Goal: Find specific page/section: Find specific page/section

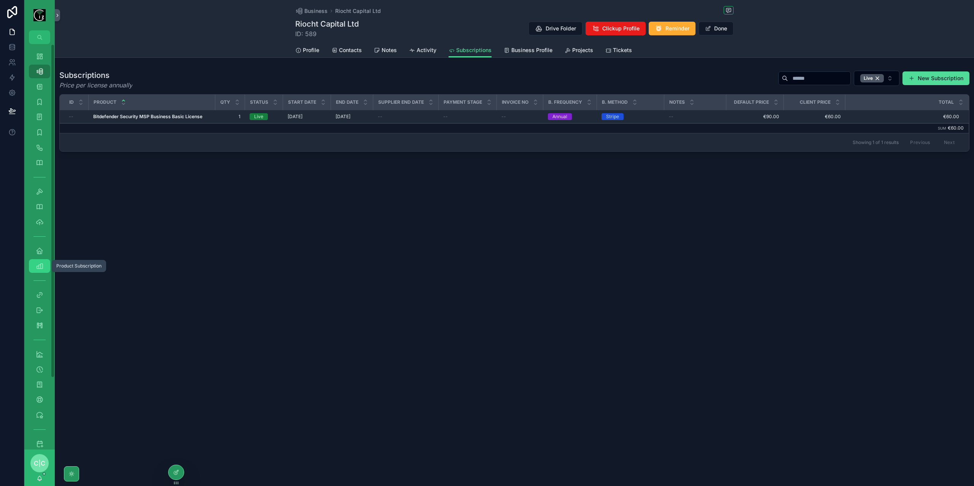
click at [43, 269] on div "Product Subscription 253" at bounding box center [39, 266] width 12 height 12
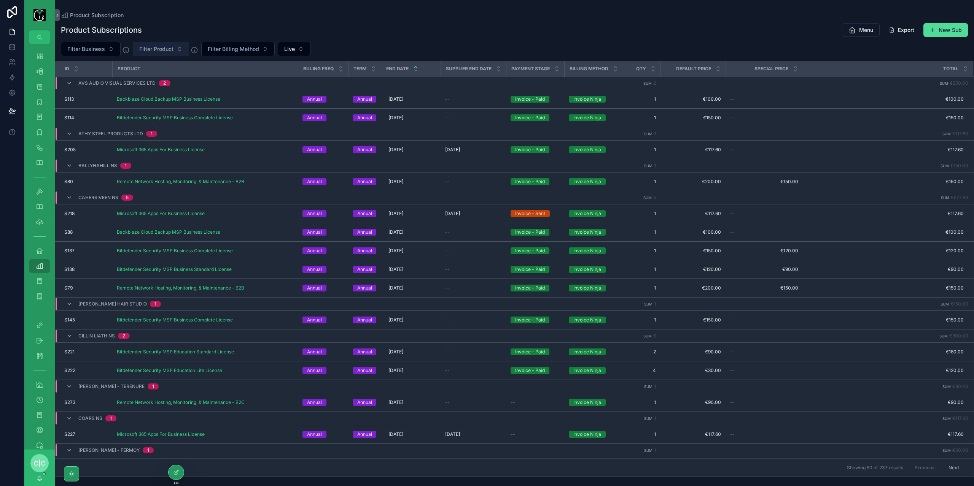
click at [165, 52] on span "Filter Product" at bounding box center [156, 49] width 34 height 8
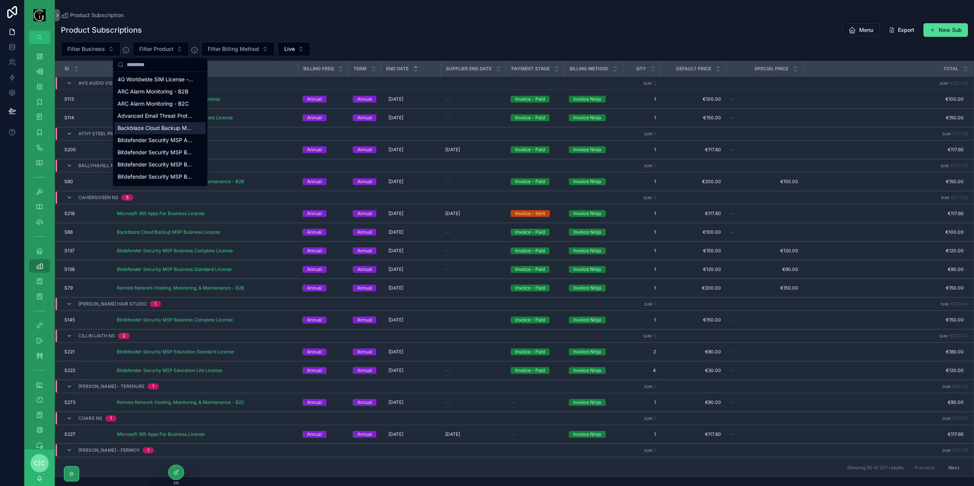
click at [160, 129] on span "Backblaze Cloud Backup MSP Business License" at bounding box center [156, 128] width 76 height 8
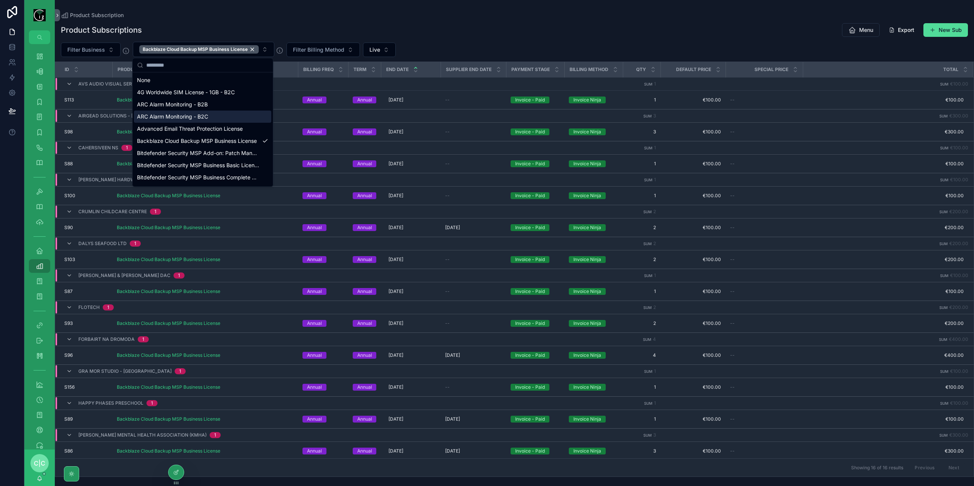
click at [437, 22] on div "Product Subscriptions Menu Export New Sub Filter Business Backblaze Cloud Backu…" at bounding box center [514, 247] width 919 height 459
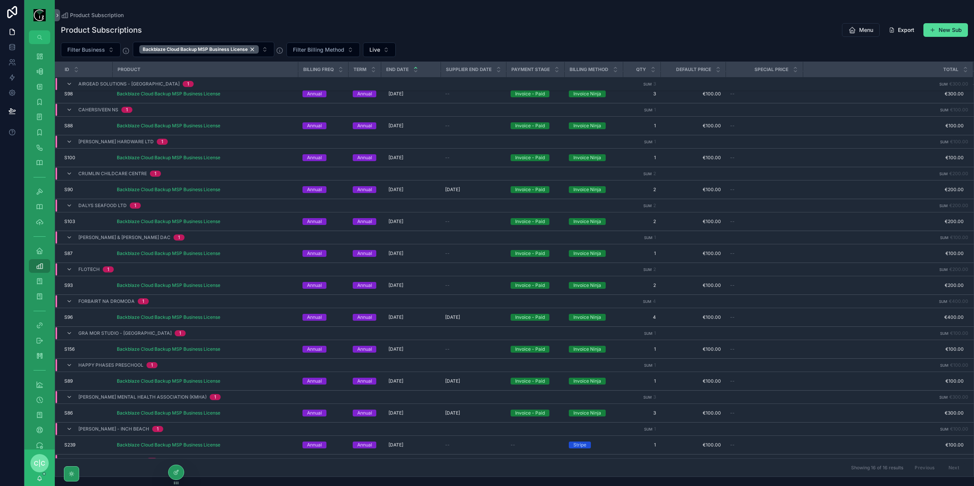
scroll to position [134, 0]
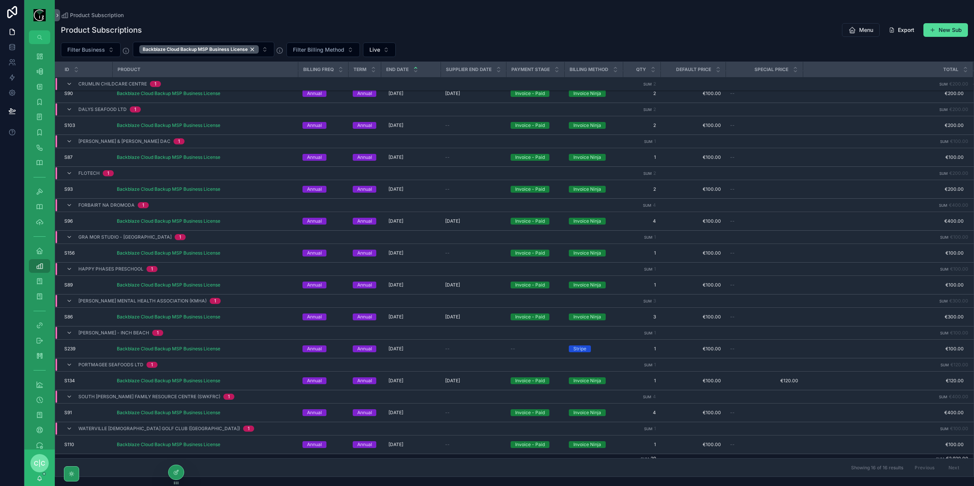
click at [277, 455] on td "scrollable content" at bounding box center [205, 459] width 186 height 10
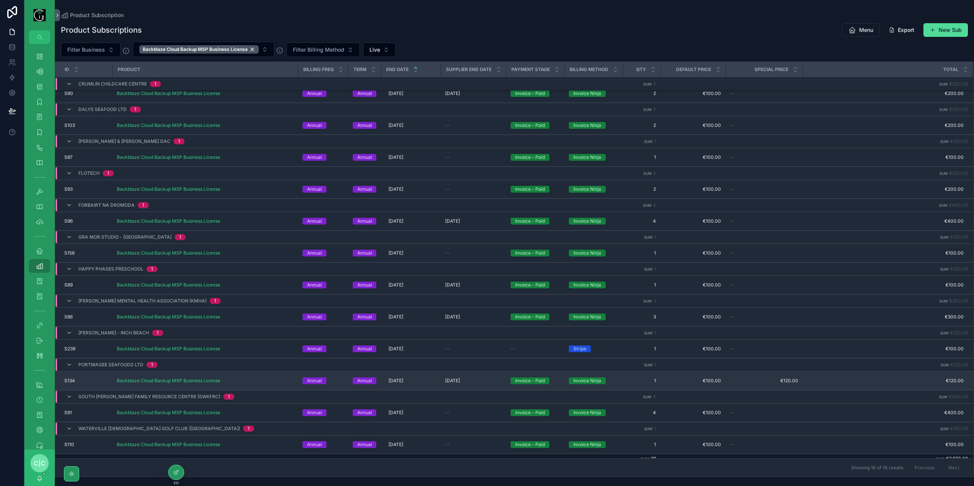
scroll to position [0, 0]
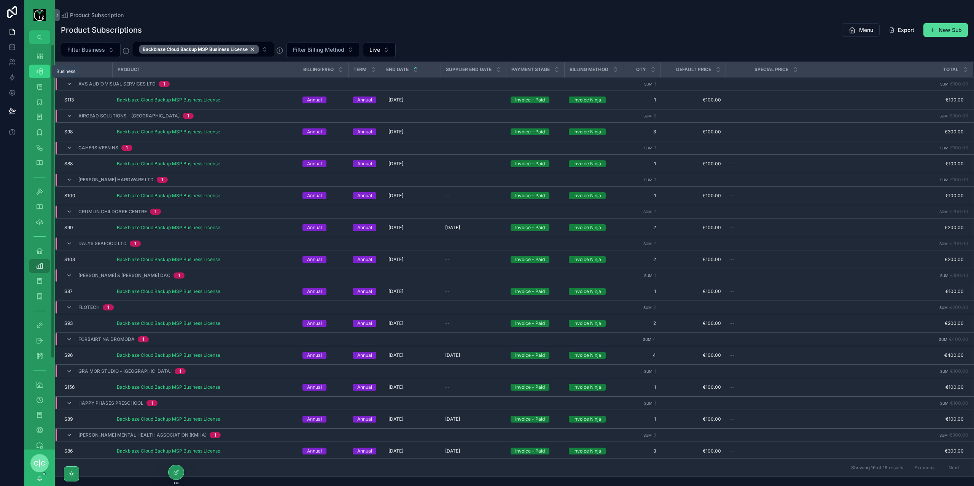
click at [38, 74] on icon "scrollable content" at bounding box center [40, 72] width 8 height 8
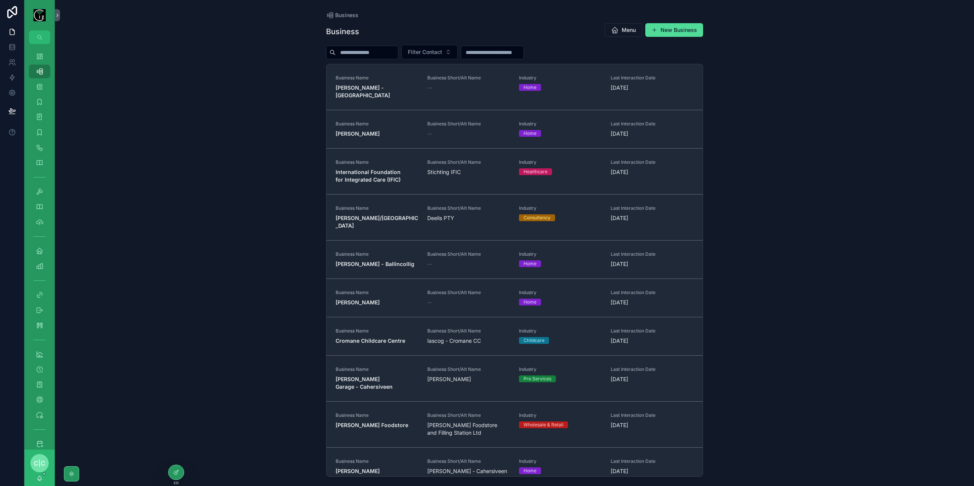
click at [368, 56] on input "scrollable content" at bounding box center [366, 52] width 62 height 11
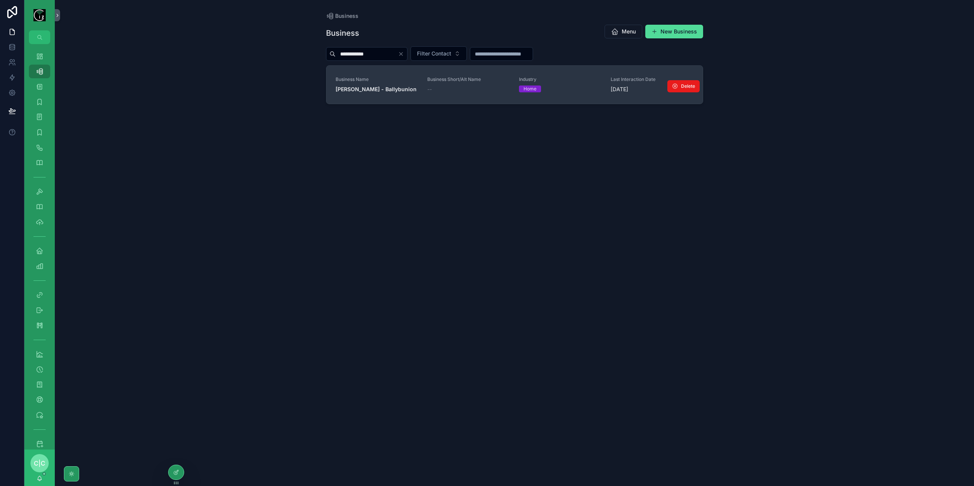
type input "**********"
click at [372, 91] on strong "[PERSON_NAME] - Ballybunion" at bounding box center [375, 89] width 81 height 6
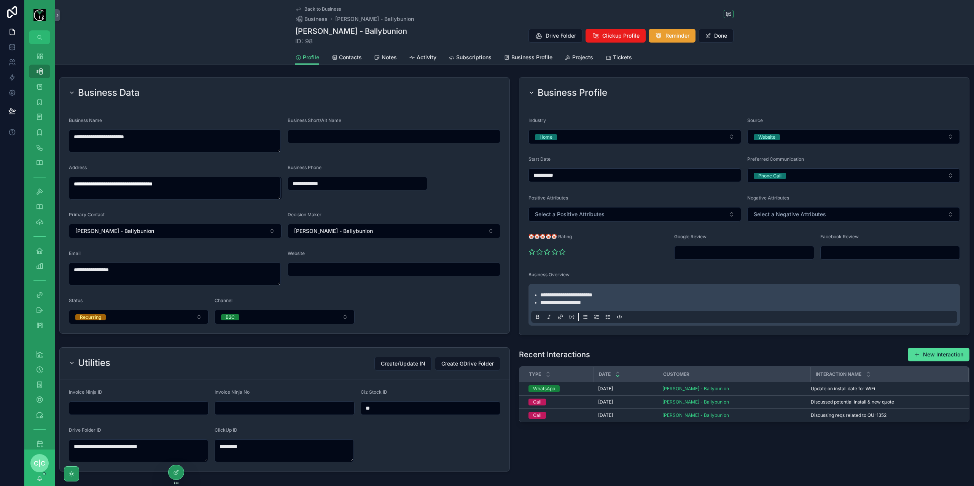
drag, startPoint x: 714, startPoint y: 39, endPoint x: 695, endPoint y: 42, distance: 18.9
click at [713, 39] on button "Done" at bounding box center [715, 36] width 35 height 14
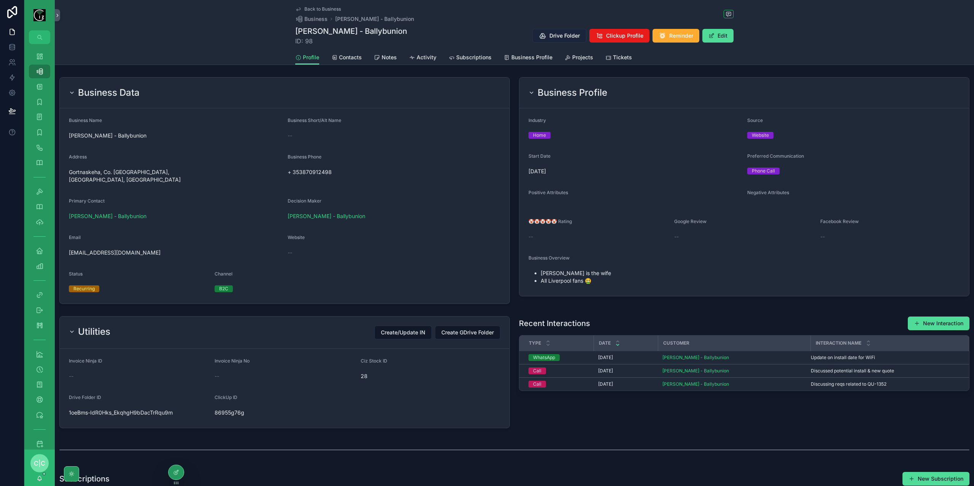
click at [542, 40] on button "Drive Folder" at bounding box center [559, 36] width 54 height 14
